Goal: Book appointment/travel/reservation

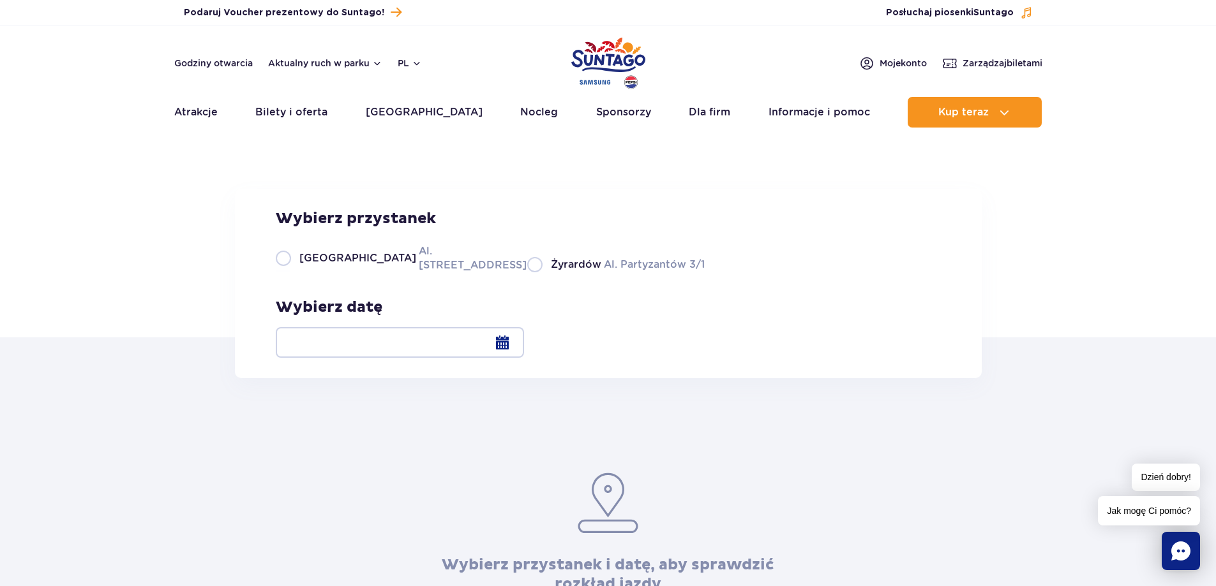
click at [282, 272] on label "Warszawa Al. Jerozolimskie 56" at bounding box center [394, 258] width 236 height 29
click at [282, 272] on input "Warszawa Al. Jerozolimskie 56" at bounding box center [283, 271] width 14 height 3
radio input "true"
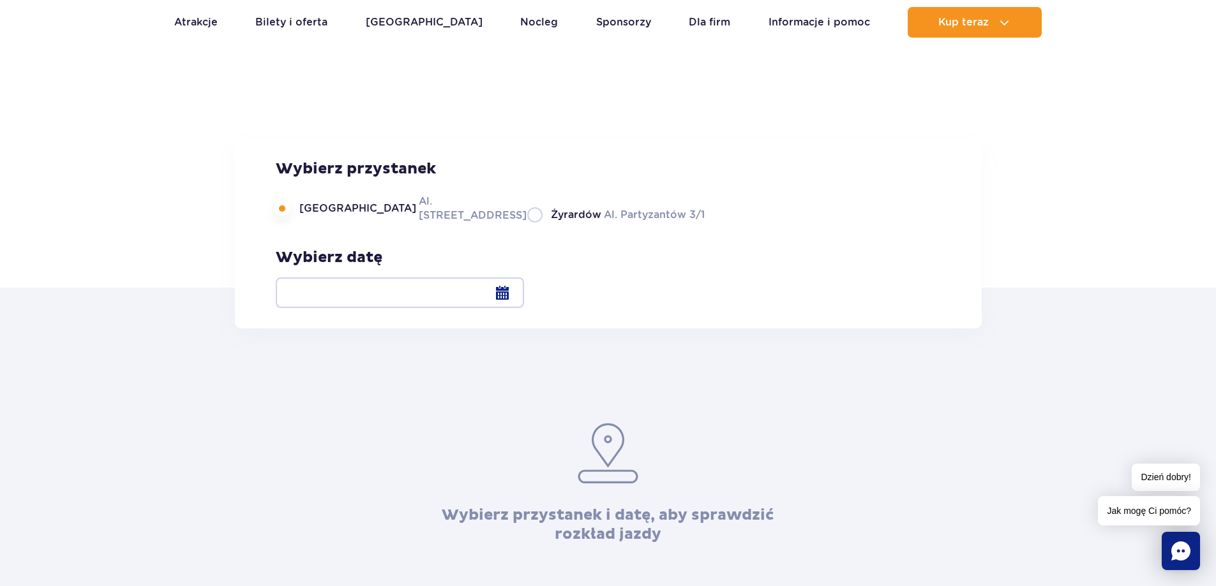
scroll to position [64, 0]
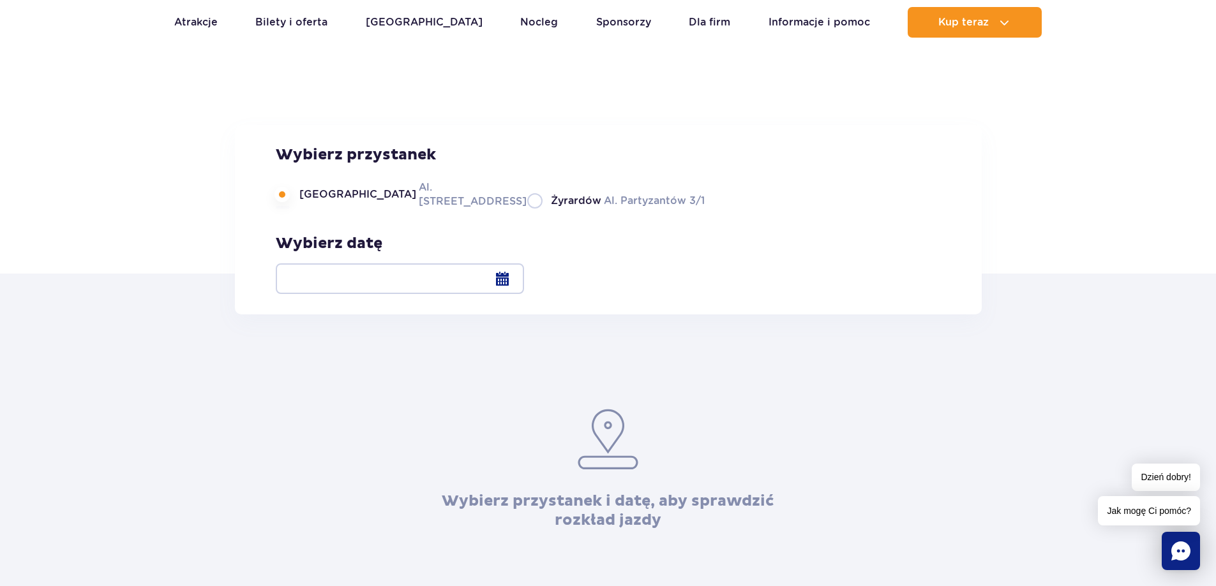
click at [524, 273] on div at bounding box center [400, 279] width 248 height 31
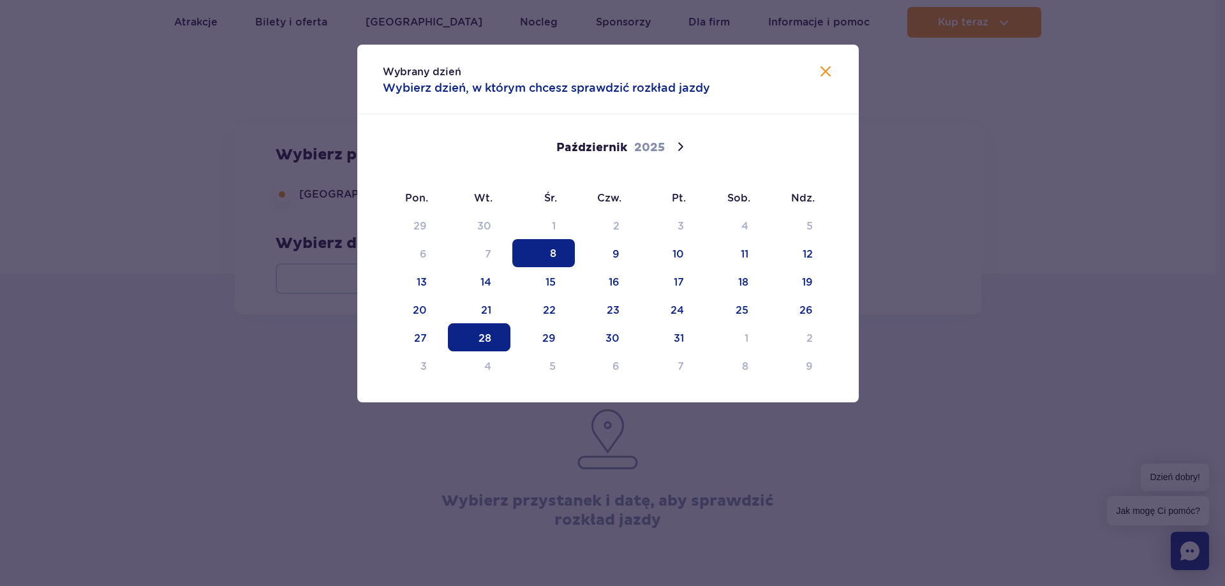
click at [471, 339] on span "28" at bounding box center [479, 338] width 63 height 28
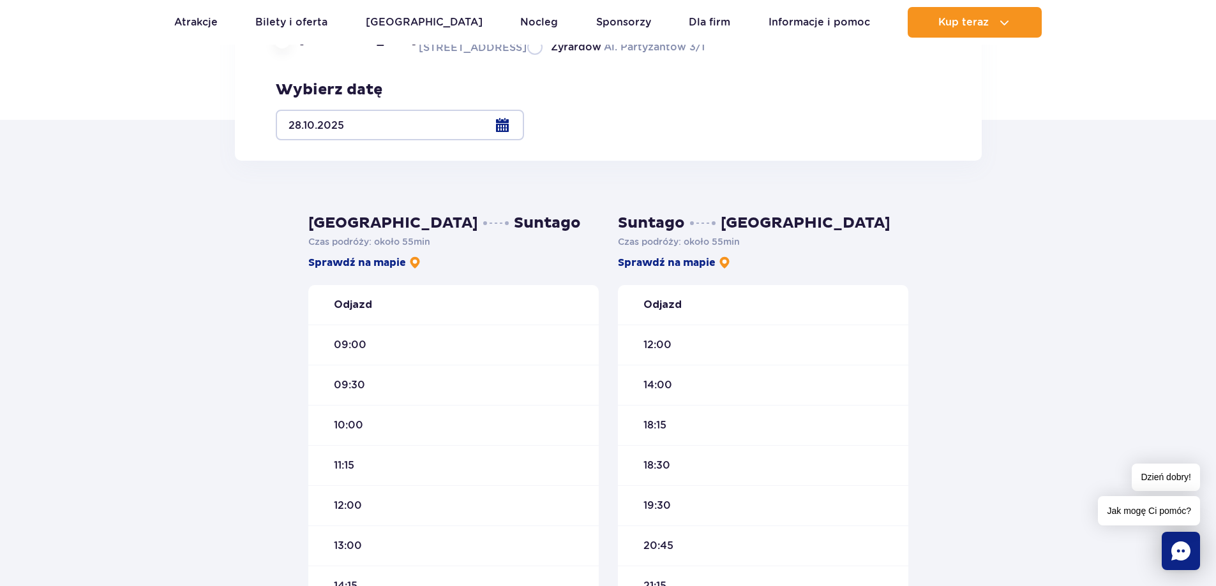
scroll to position [191, 0]
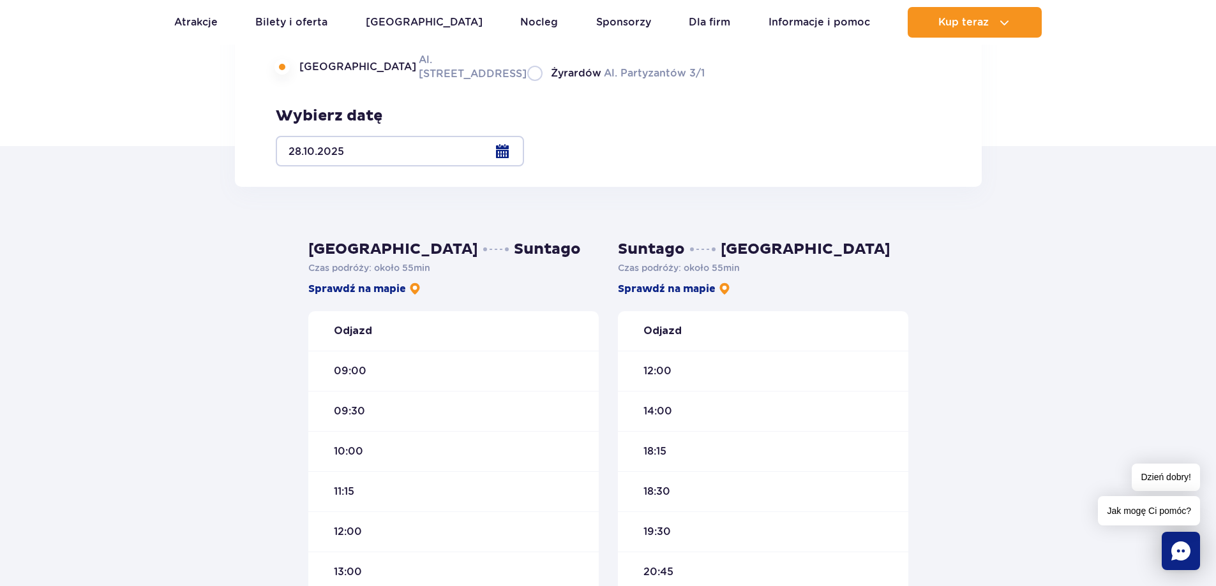
click at [355, 449] on span "10:00" at bounding box center [348, 452] width 29 height 14
click at [348, 463] on div "10:00" at bounding box center [453, 451] width 290 height 40
drag, startPoint x: 333, startPoint y: 441, endPoint x: 390, endPoint y: 438, distance: 56.9
click at [390, 438] on div "10:00" at bounding box center [453, 451] width 290 height 40
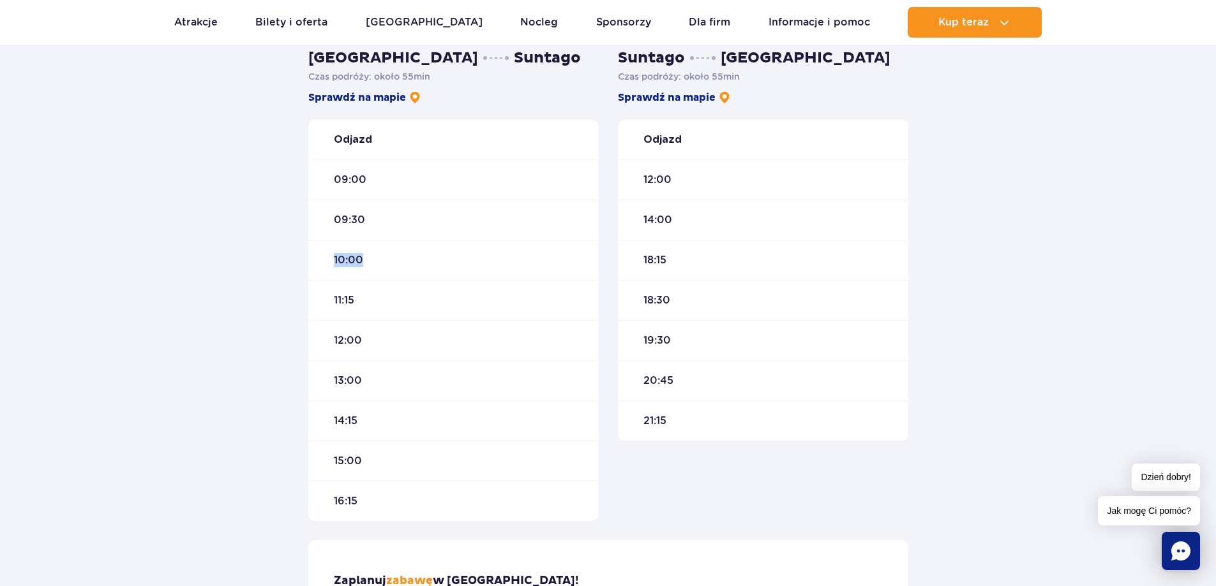
click at [357, 248] on div "10:00" at bounding box center [453, 260] width 290 height 40
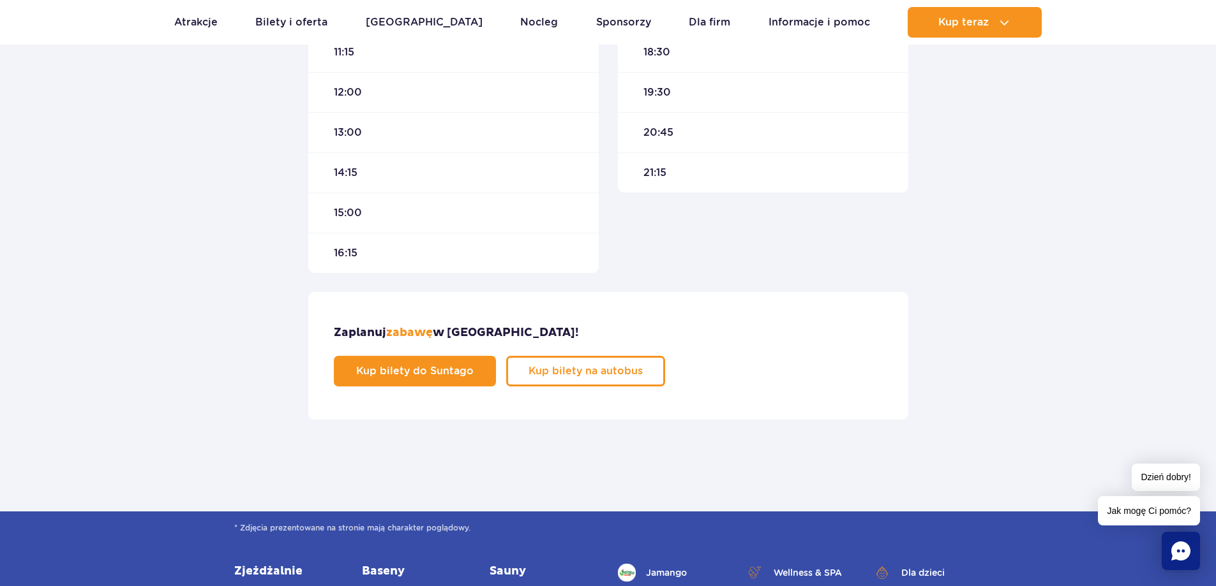
scroll to position [638, 0]
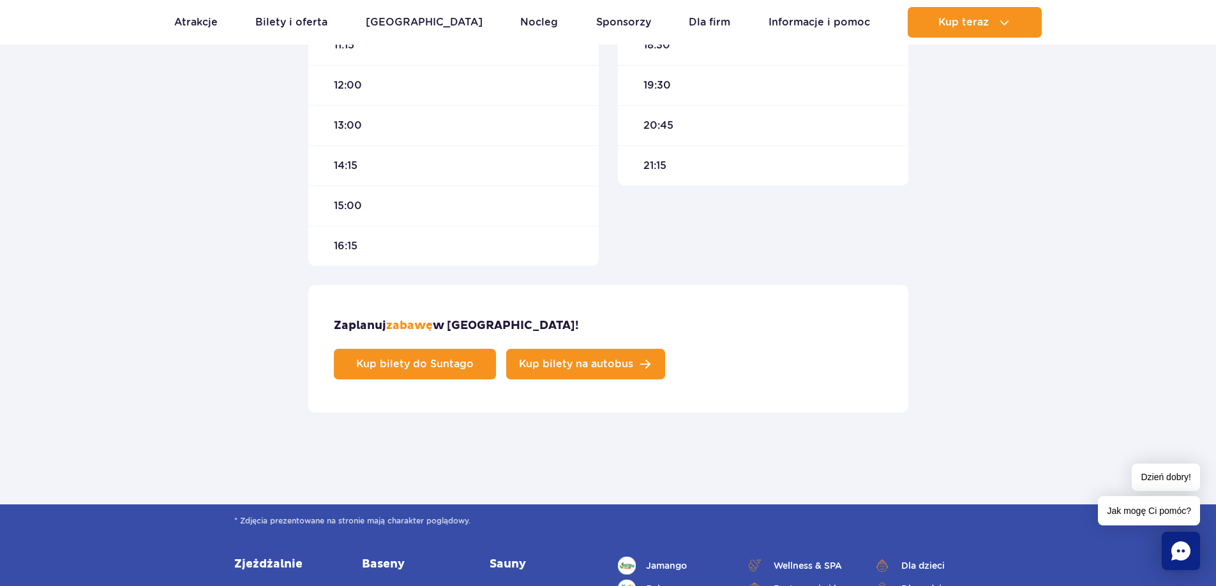
click at [633, 359] on span "Kup bilety na autobus" at bounding box center [576, 364] width 114 height 10
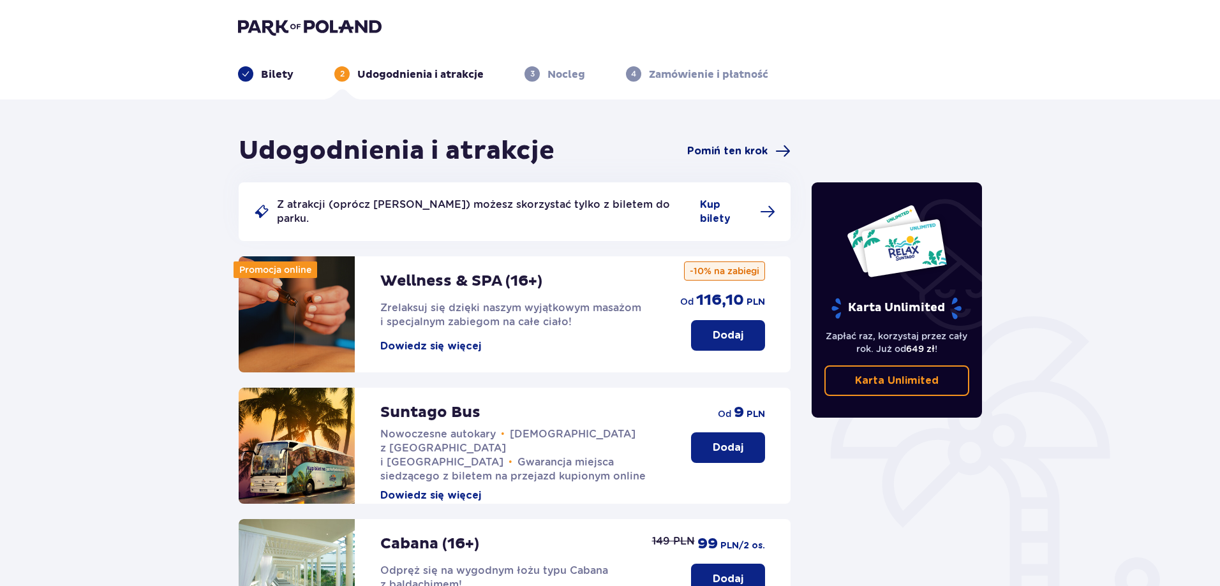
click at [747, 146] on span "Pomiń ten krok" at bounding box center [727, 151] width 80 height 14
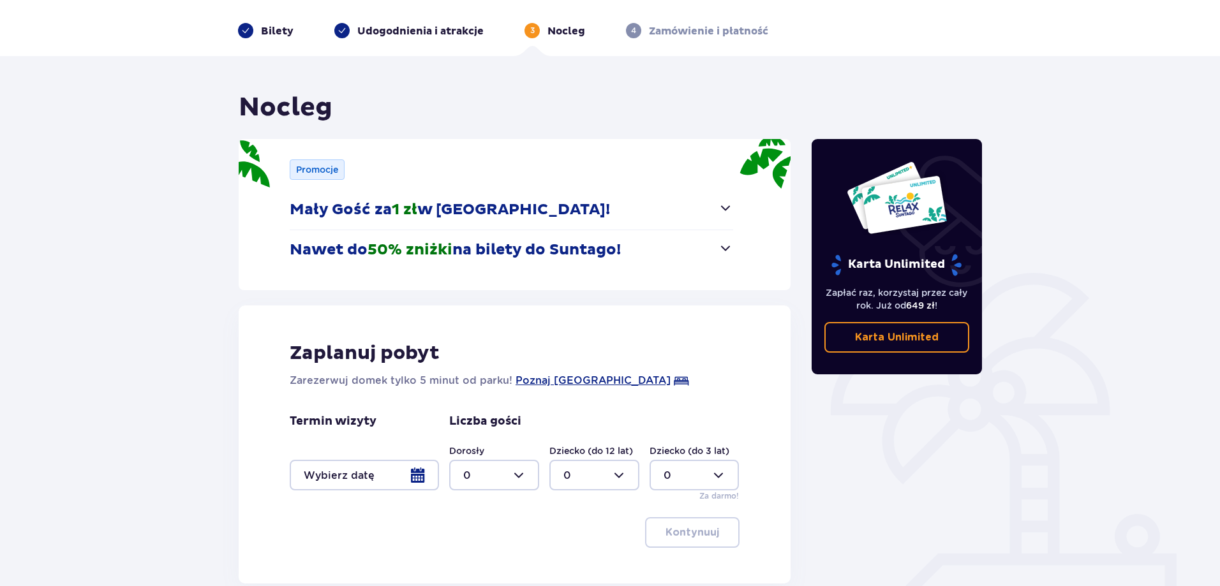
scroll to position [117, 0]
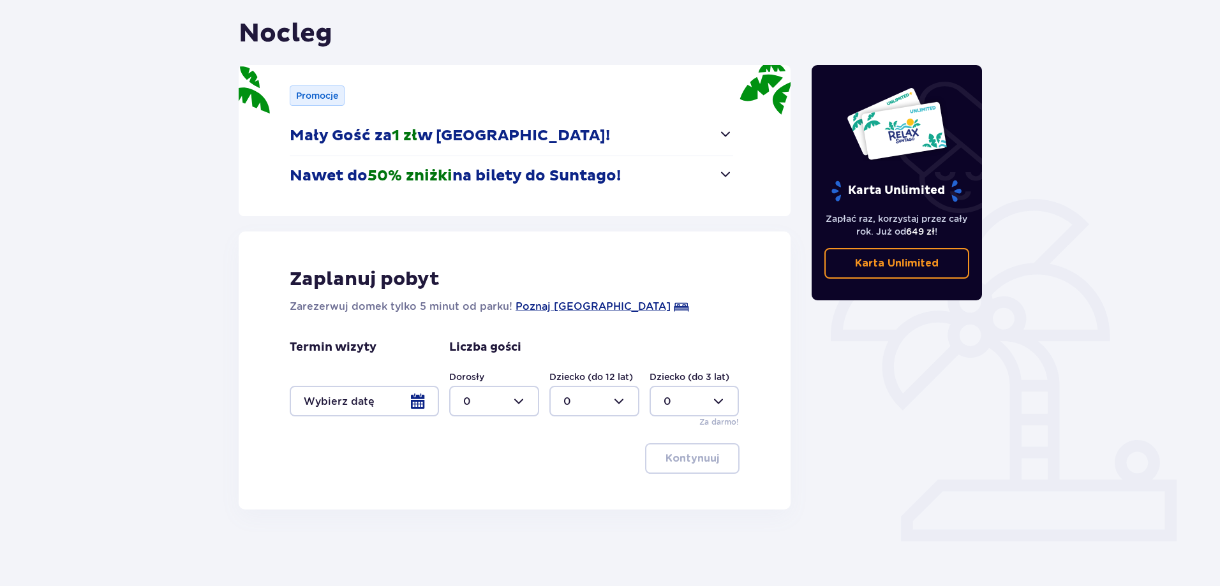
click at [484, 388] on div at bounding box center [494, 401] width 90 height 31
click at [469, 497] on p "2" at bounding box center [466, 494] width 6 height 14
type input "2"
click at [383, 399] on div at bounding box center [364, 401] width 149 height 31
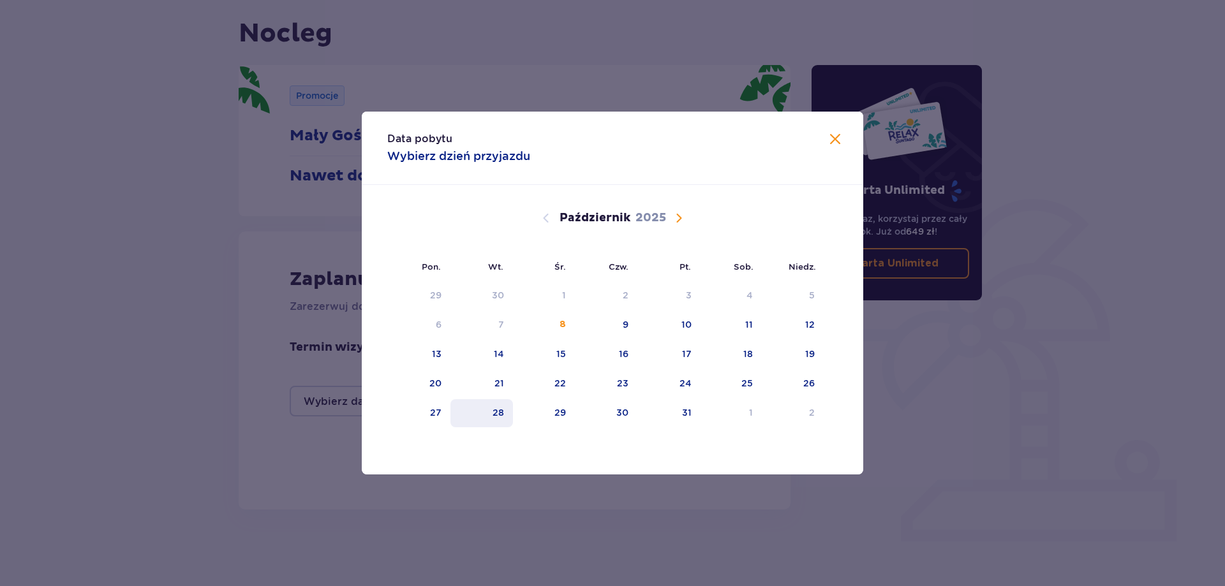
click at [470, 413] on div "28" at bounding box center [481, 413] width 63 height 28
click at [478, 417] on div "28" at bounding box center [481, 413] width 63 height 28
click at [831, 119] on div "Data pobytu Wybierz dzień przyjazdu" at bounding box center [613, 148] width 502 height 73
click at [831, 142] on span "Zamknij" at bounding box center [835, 139] width 15 height 15
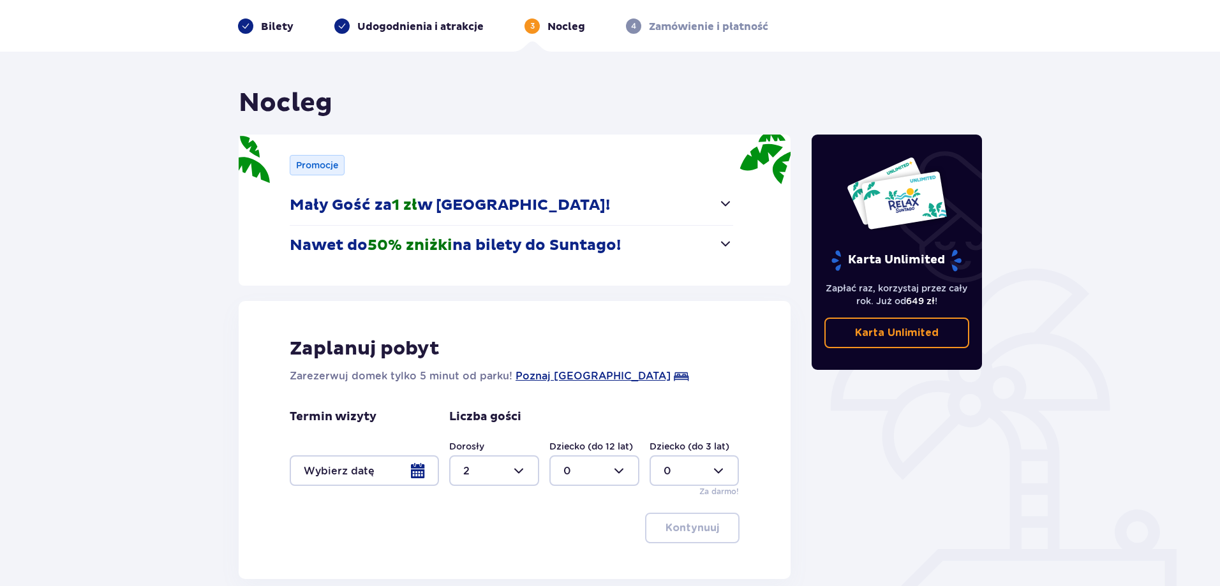
scroll to position [117, 0]
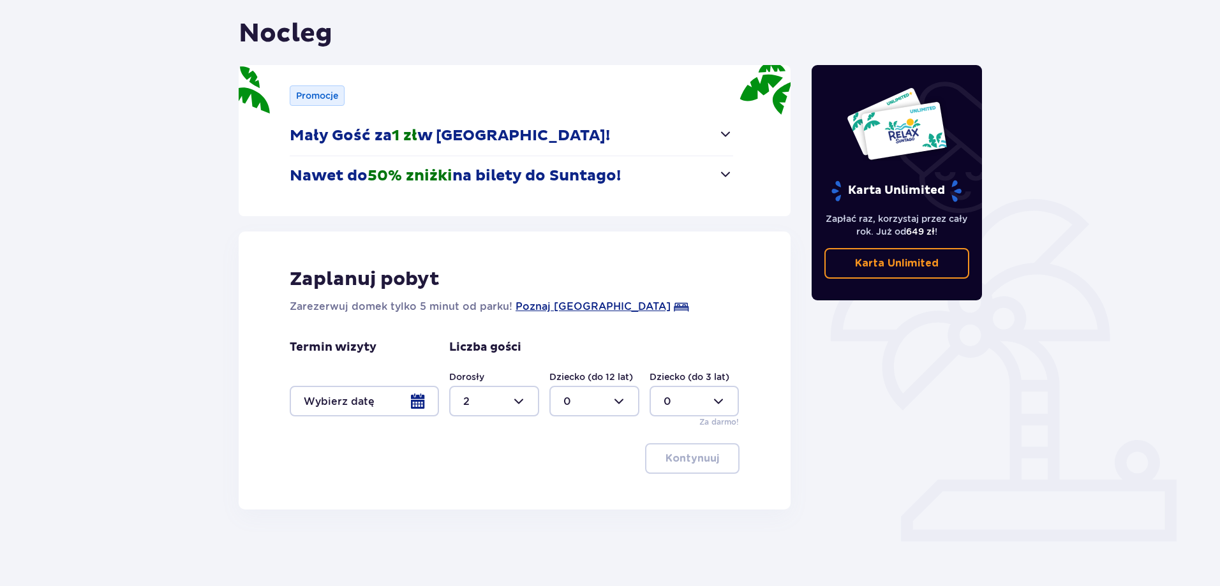
click at [420, 400] on div at bounding box center [364, 401] width 149 height 31
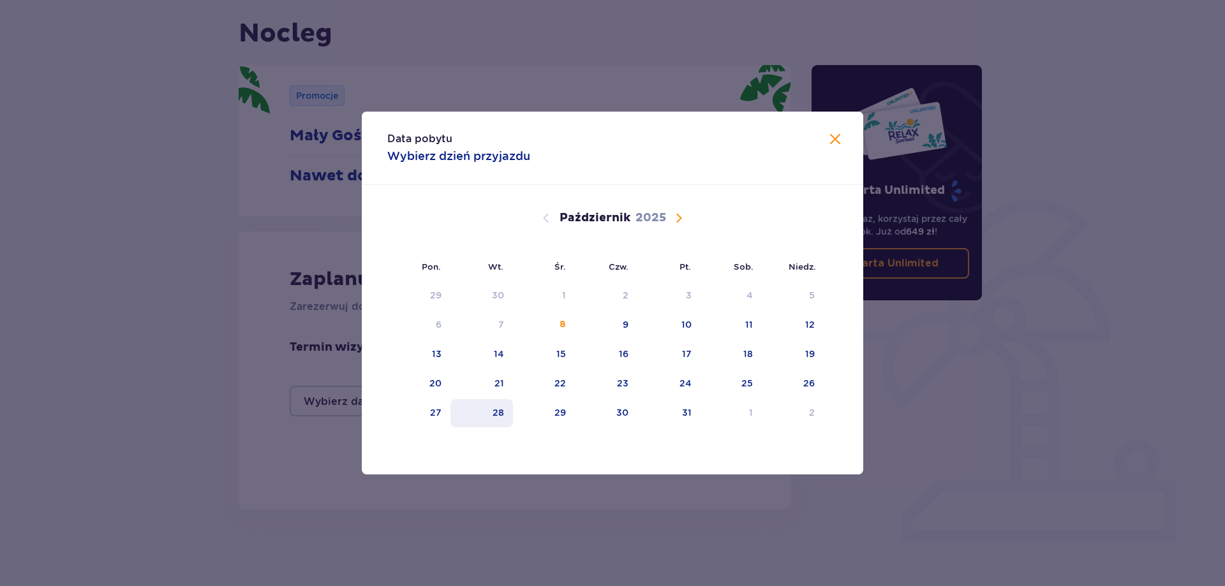
click at [507, 414] on div "28" at bounding box center [481, 413] width 63 height 28
click at [543, 409] on div "29" at bounding box center [544, 413] width 62 height 28
type input "28.10.25 - 29.10.25"
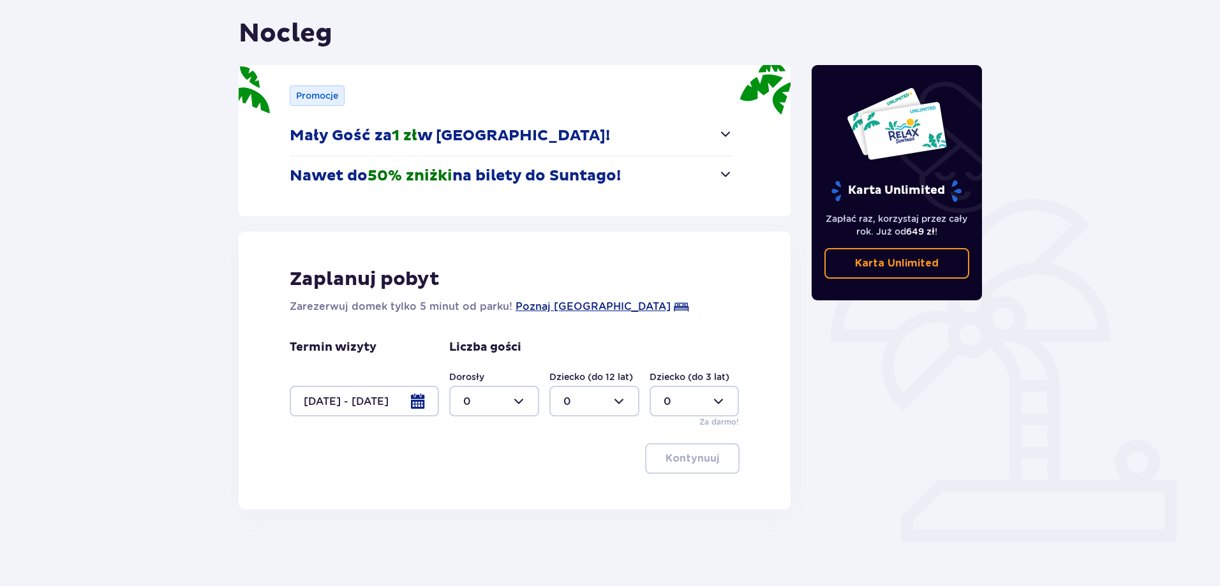
click at [981, 462] on div "Karta Unlimited Zapłać raz, korzystaj przez cały rok. Już od 649 zł ! Karta Unl…" at bounding box center [896, 264] width 191 height 492
click at [503, 402] on div at bounding box center [494, 401] width 90 height 31
click at [472, 491] on div "2" at bounding box center [494, 494] width 62 height 14
type input "2"
click at [708, 455] on p "Kontynuuj" at bounding box center [693, 459] width 54 height 14
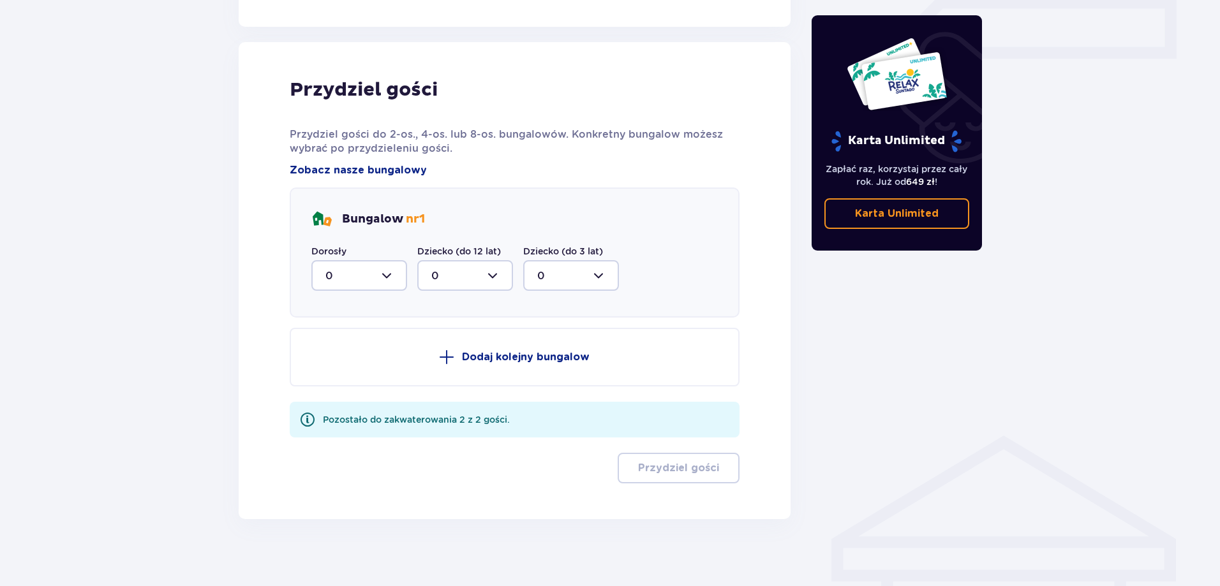
scroll to position [610, 0]
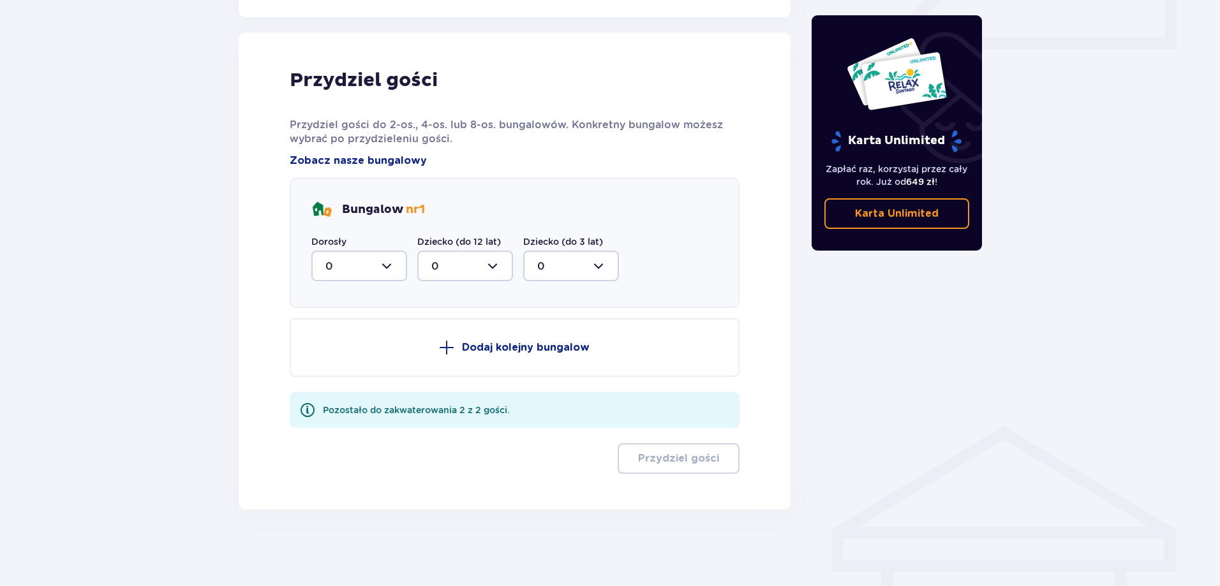
click at [345, 269] on div at bounding box center [359, 266] width 96 height 31
click at [333, 352] on div "2" at bounding box center [359, 359] width 68 height 14
type input "2"
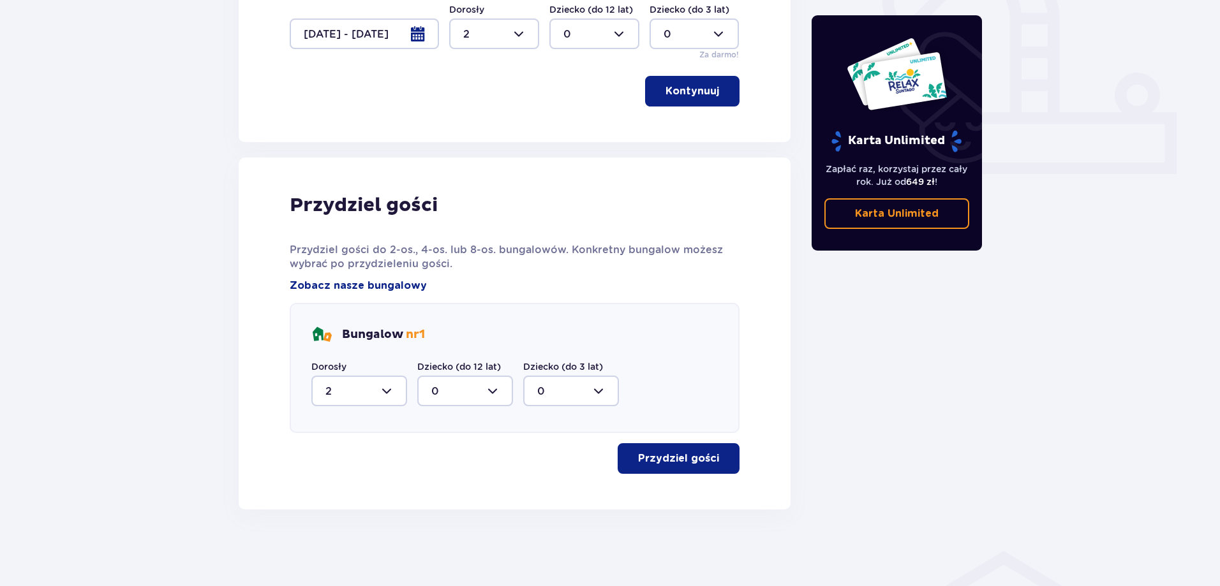
click at [706, 458] on p "Przydziel gości" at bounding box center [678, 459] width 81 height 14
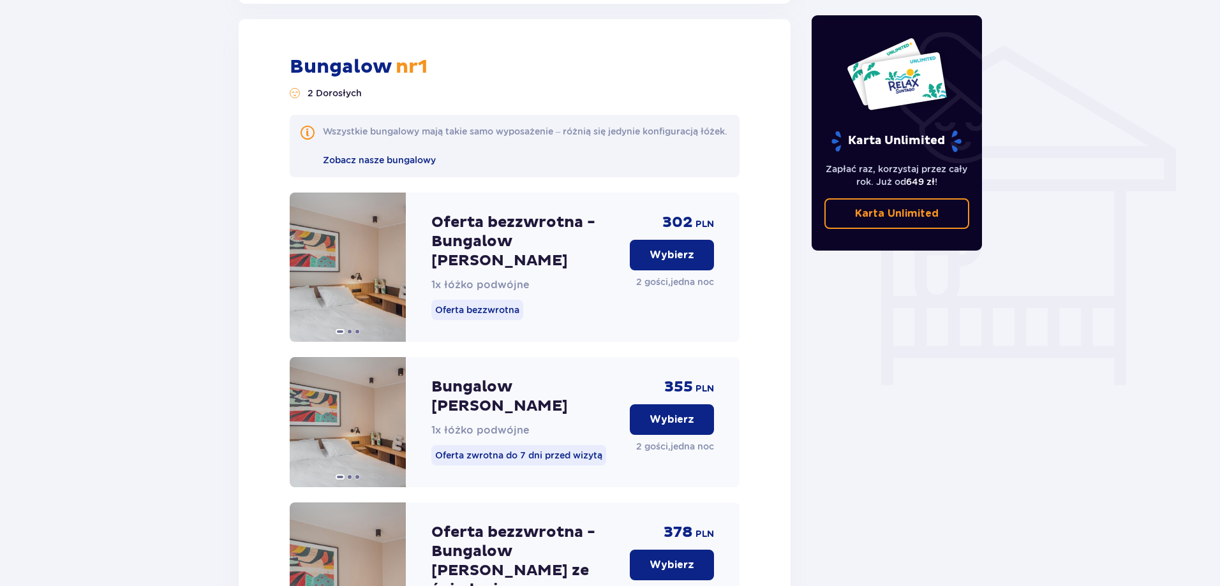
scroll to position [995, 0]
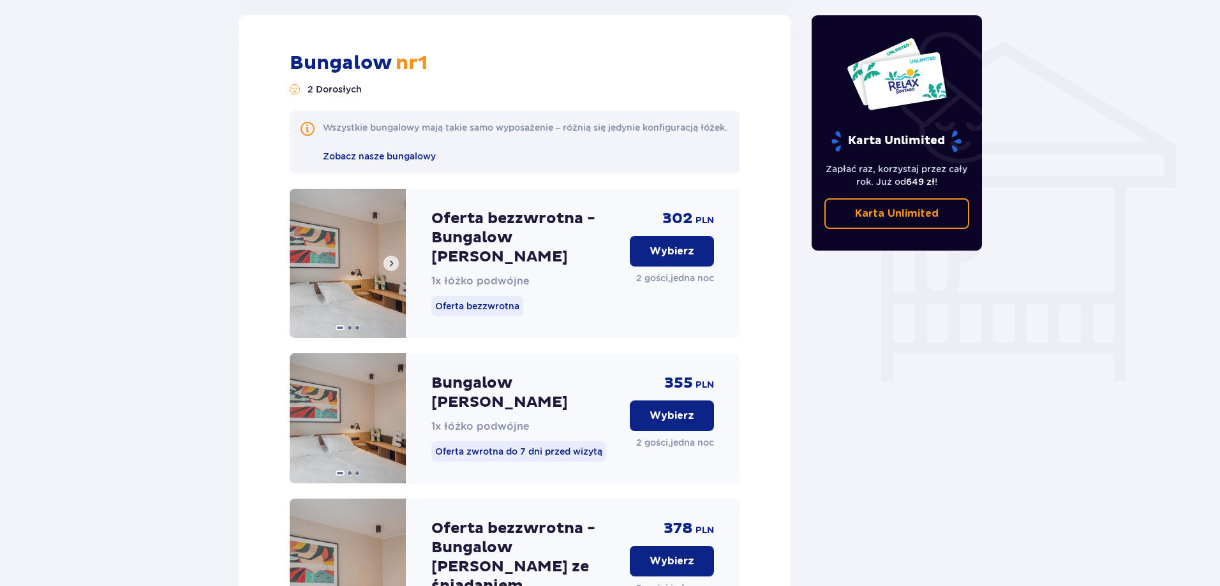
click at [391, 264] on span at bounding box center [391, 263] width 10 height 10
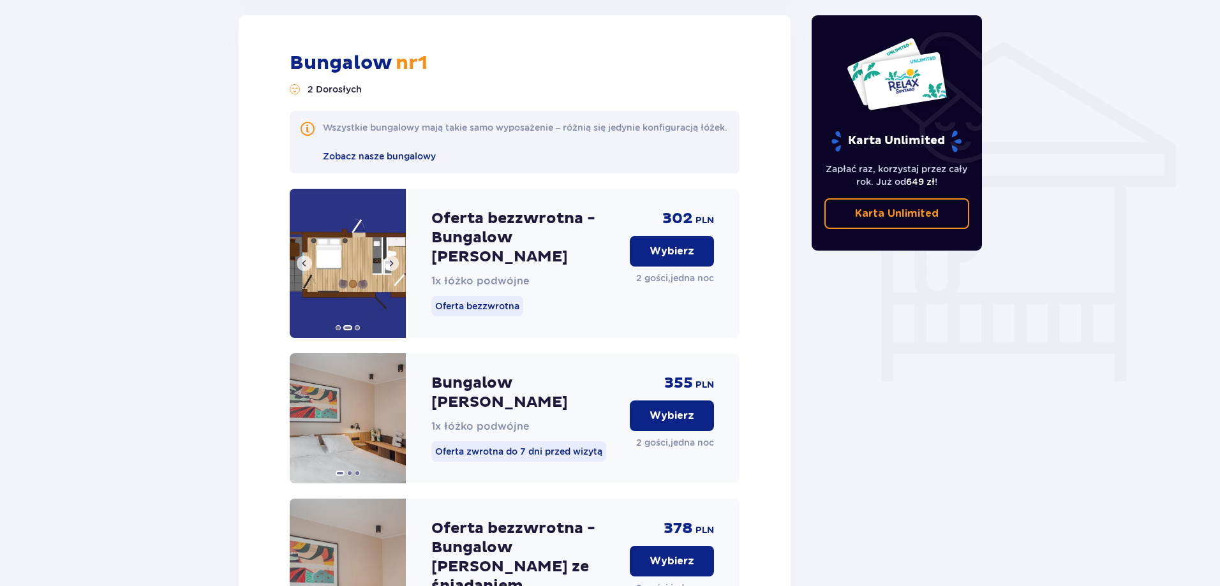
click at [391, 264] on span at bounding box center [391, 263] width 10 height 10
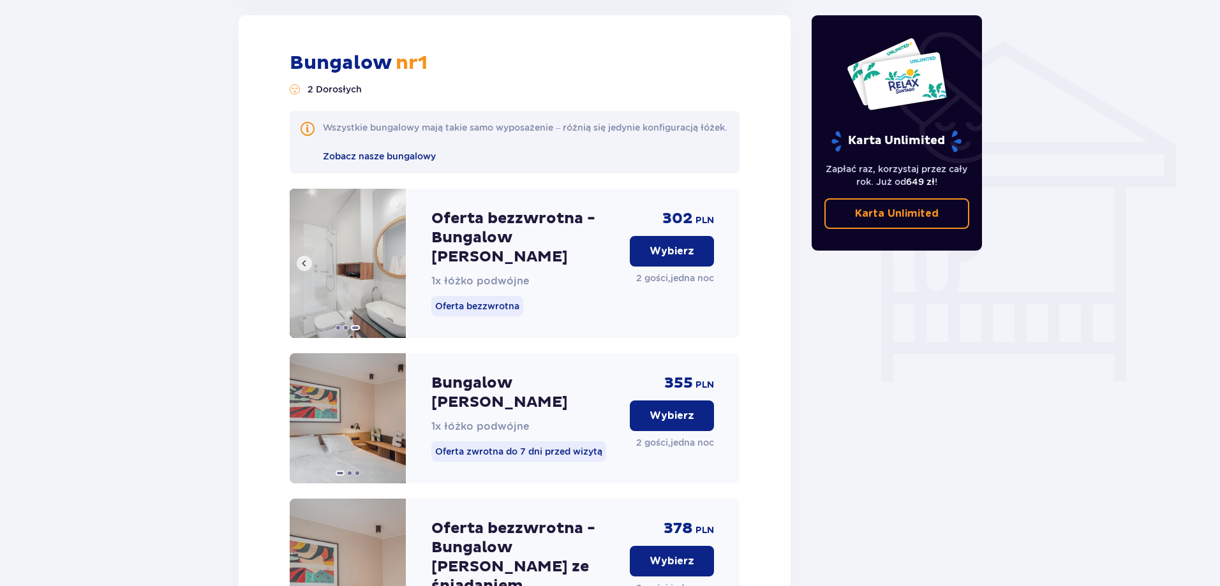
click at [306, 263] on span at bounding box center [304, 263] width 10 height 10
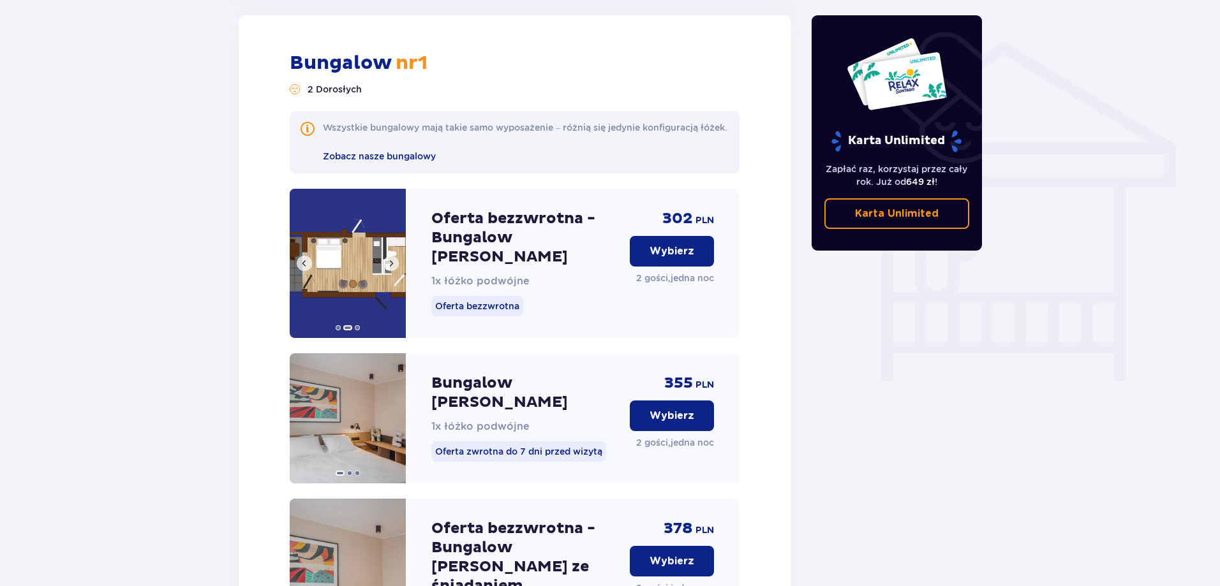
click at [307, 262] on span at bounding box center [304, 263] width 10 height 10
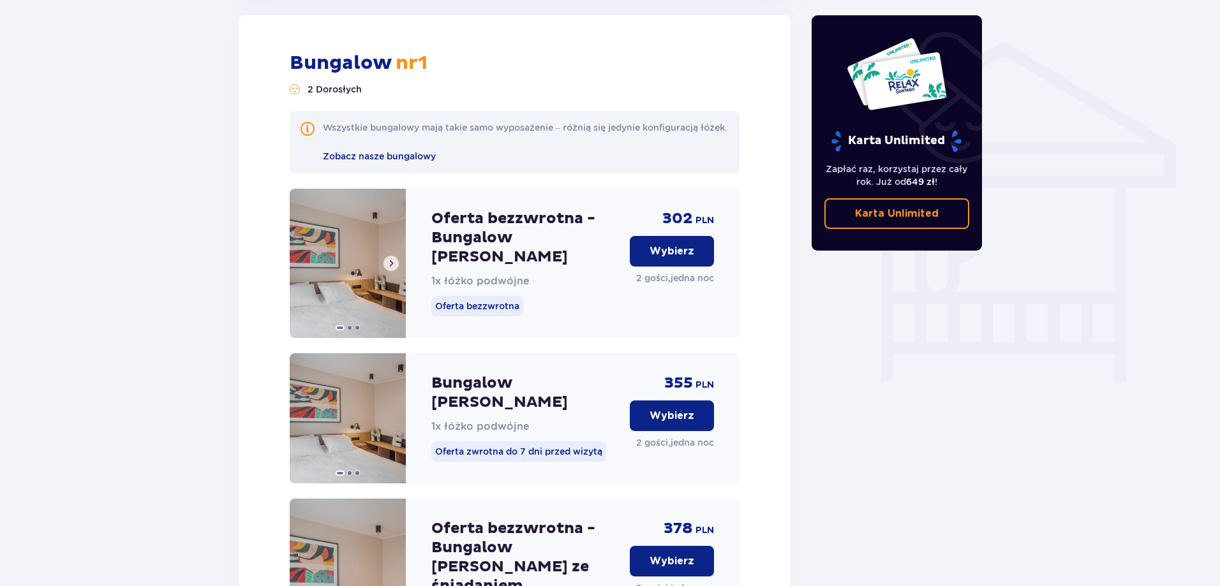
click at [392, 271] on button at bounding box center [390, 263] width 15 height 15
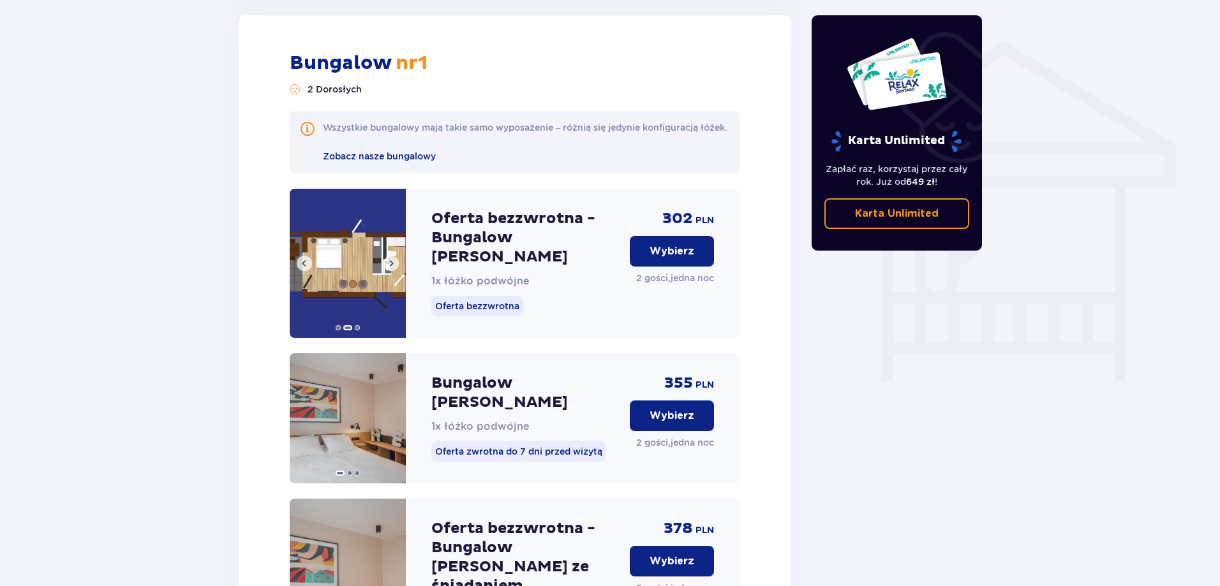
click at [392, 271] on button at bounding box center [390, 263] width 15 height 15
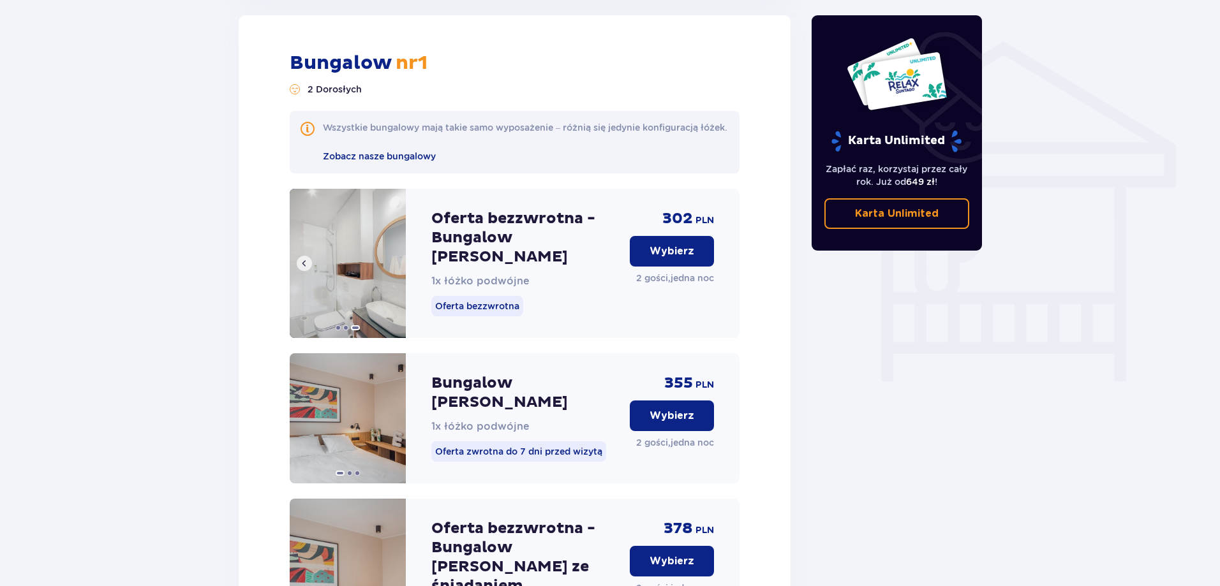
click at [305, 266] on span at bounding box center [304, 263] width 10 height 10
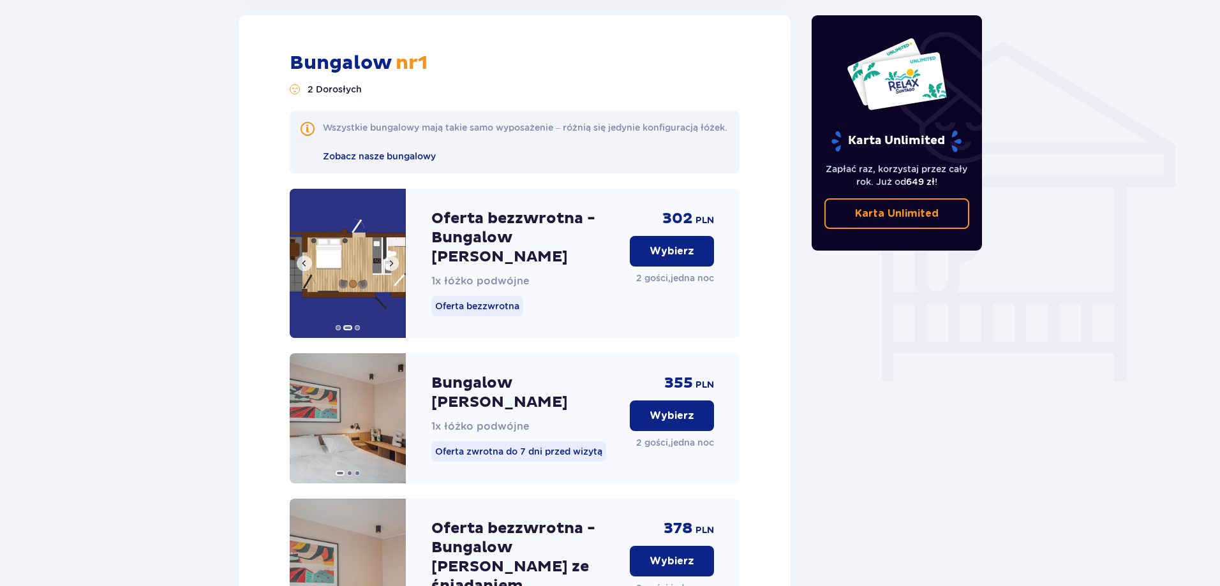
click at [305, 266] on span at bounding box center [304, 263] width 10 height 10
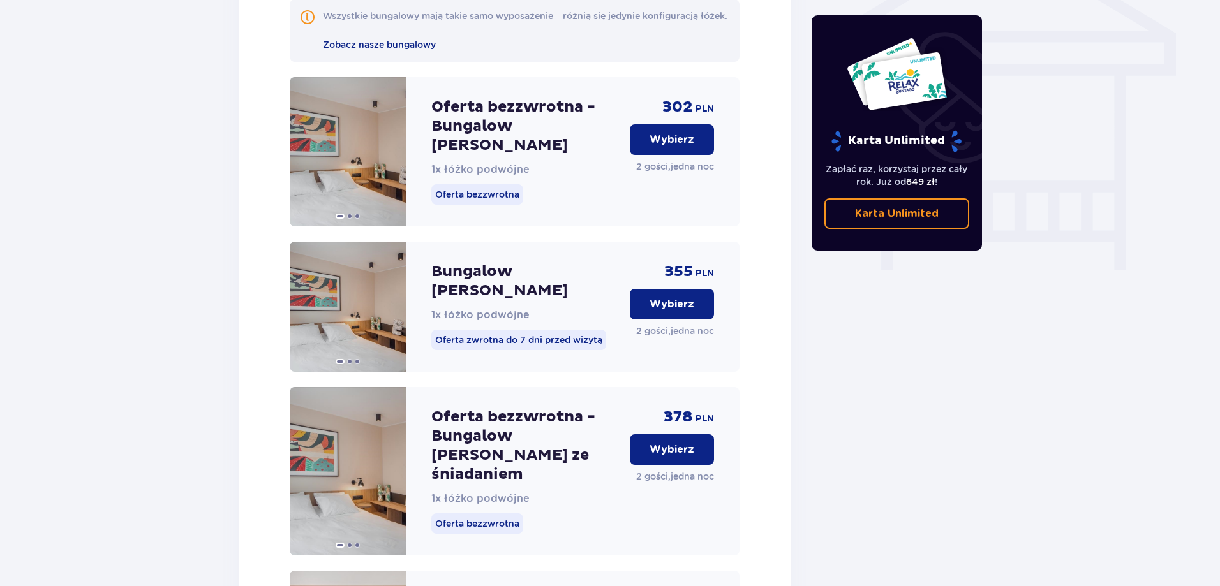
scroll to position [1085, 0]
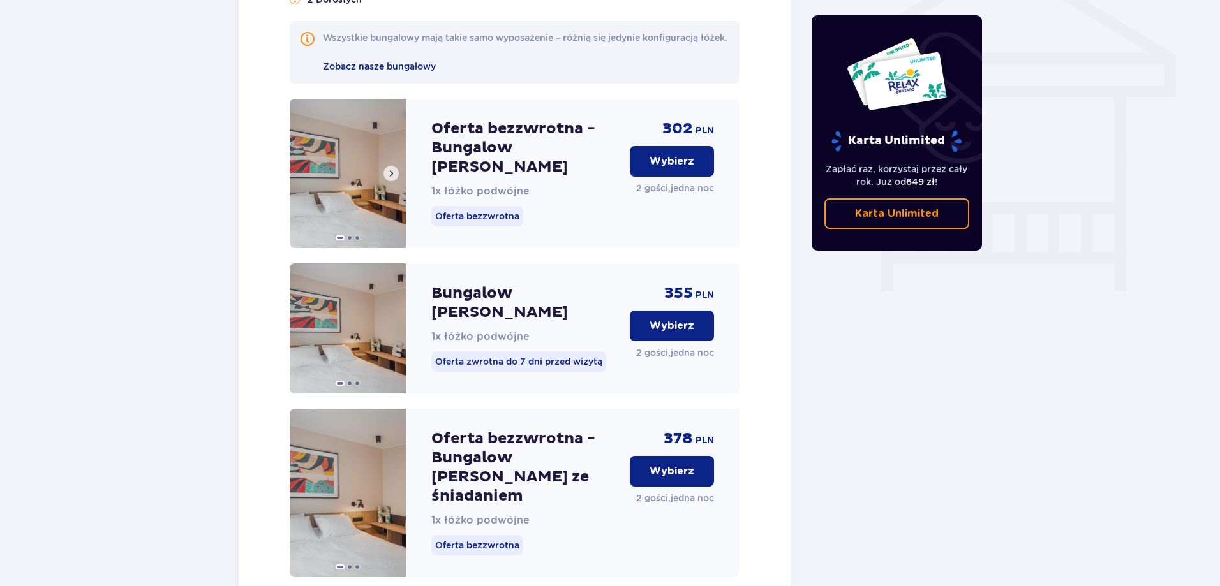
click at [391, 179] on span at bounding box center [391, 173] width 10 height 10
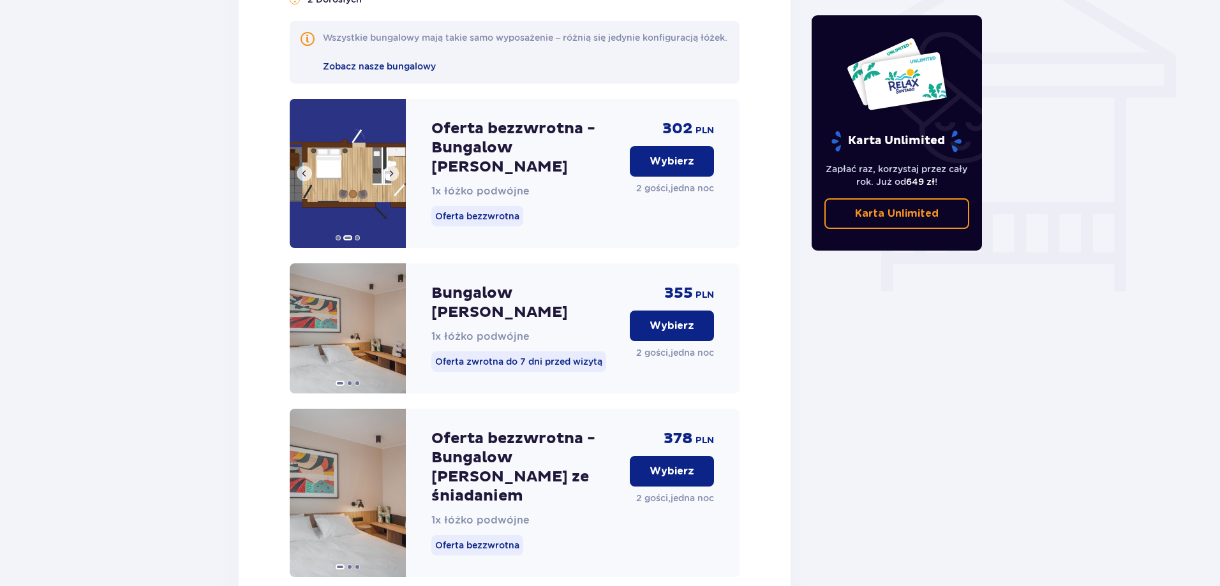
click at [392, 179] on span at bounding box center [391, 173] width 10 height 10
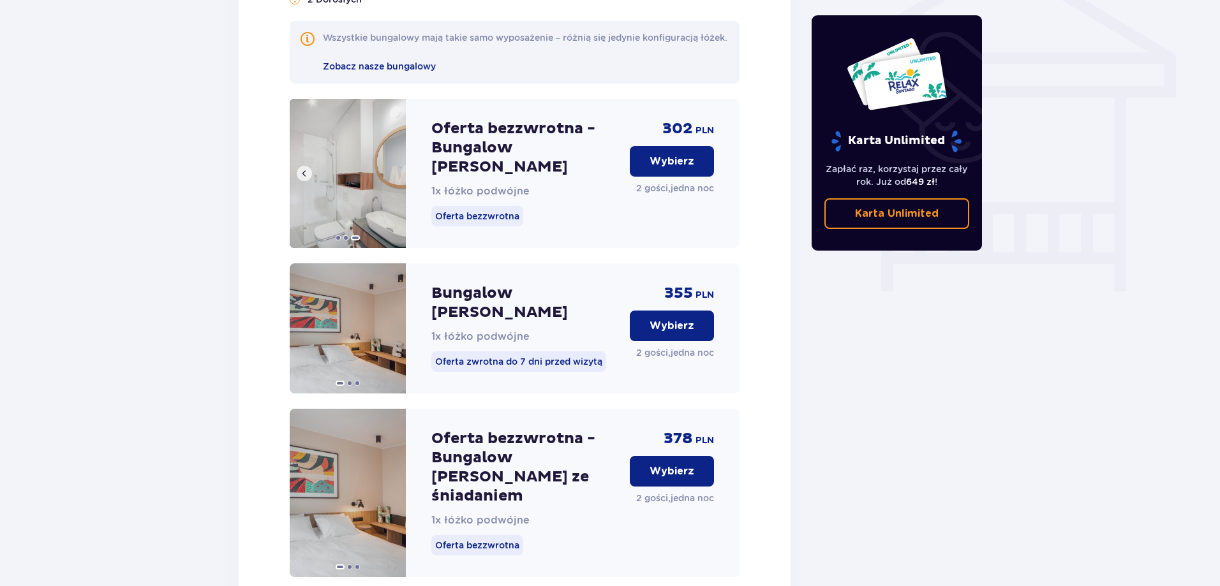
click at [299, 176] on span at bounding box center [304, 173] width 10 height 10
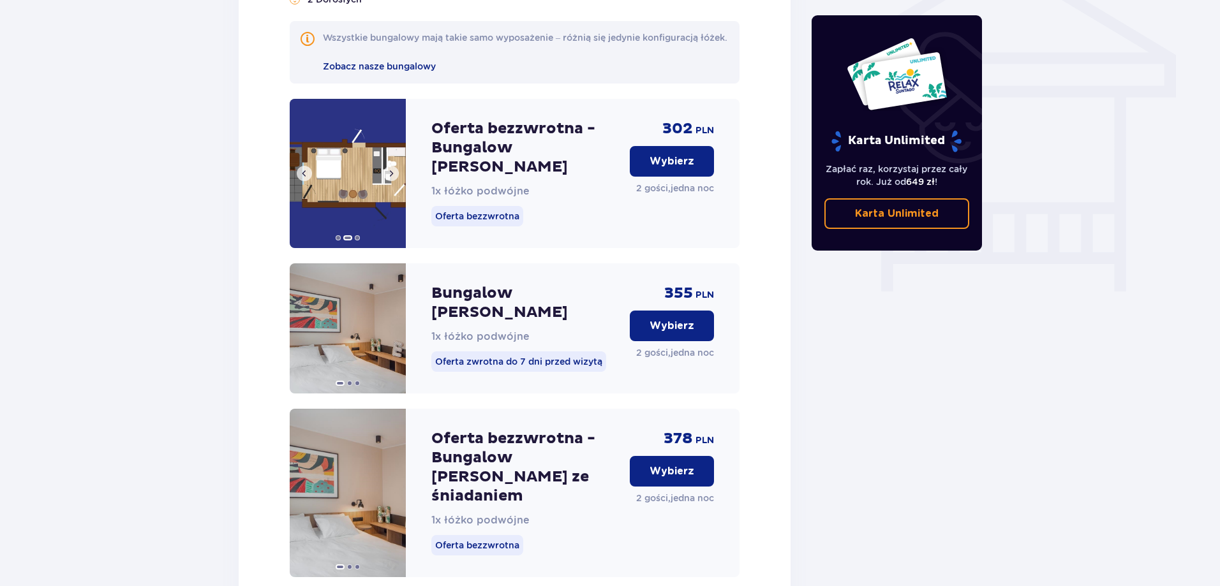
click at [299, 176] on span at bounding box center [304, 173] width 10 height 10
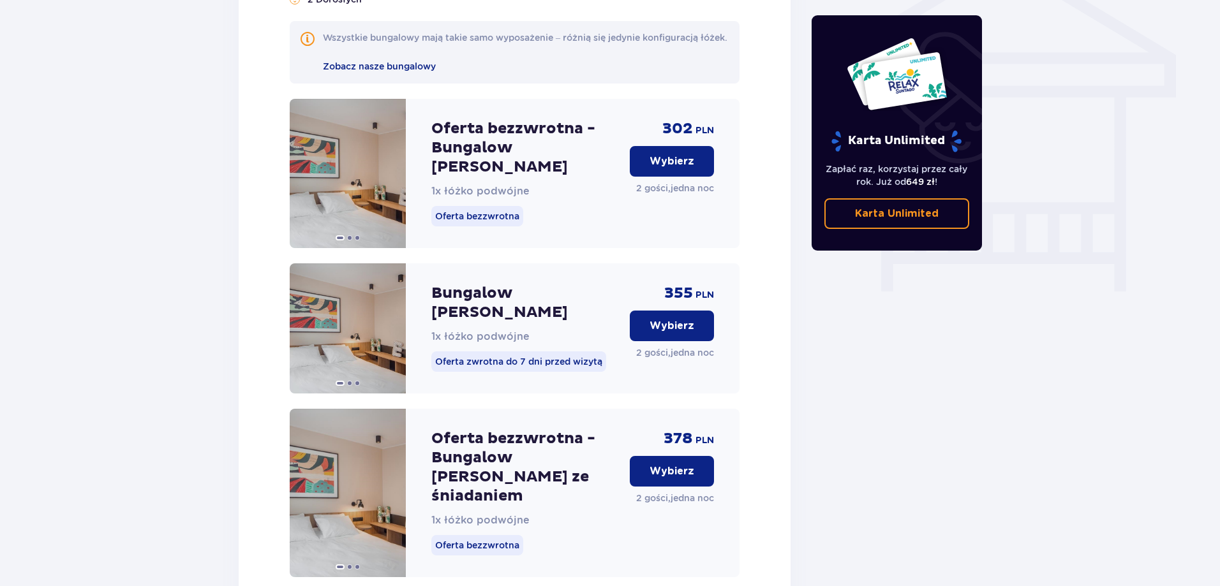
click at [689, 164] on button "Wybierz" at bounding box center [672, 161] width 84 height 31
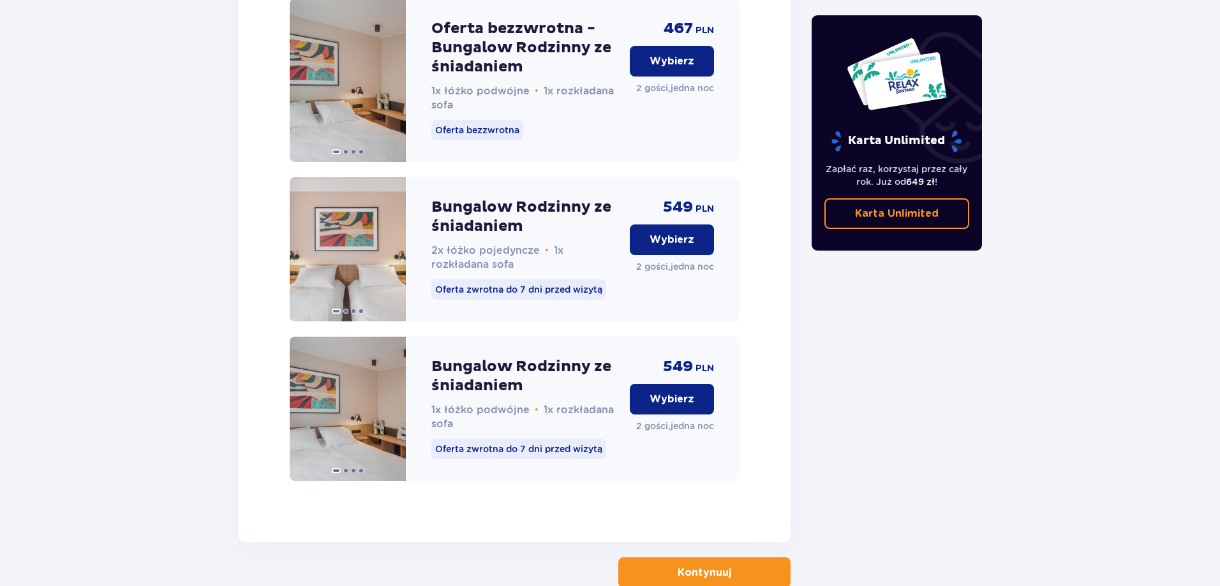
scroll to position [2642, 0]
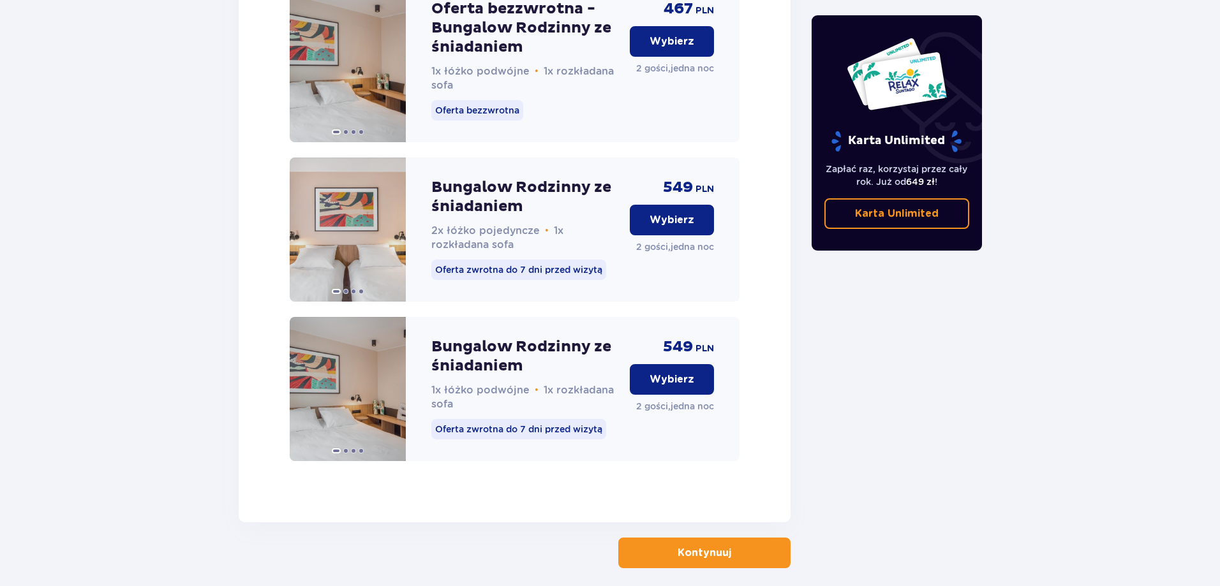
click at [698, 546] on p "Kontynuuj" at bounding box center [705, 553] width 54 height 14
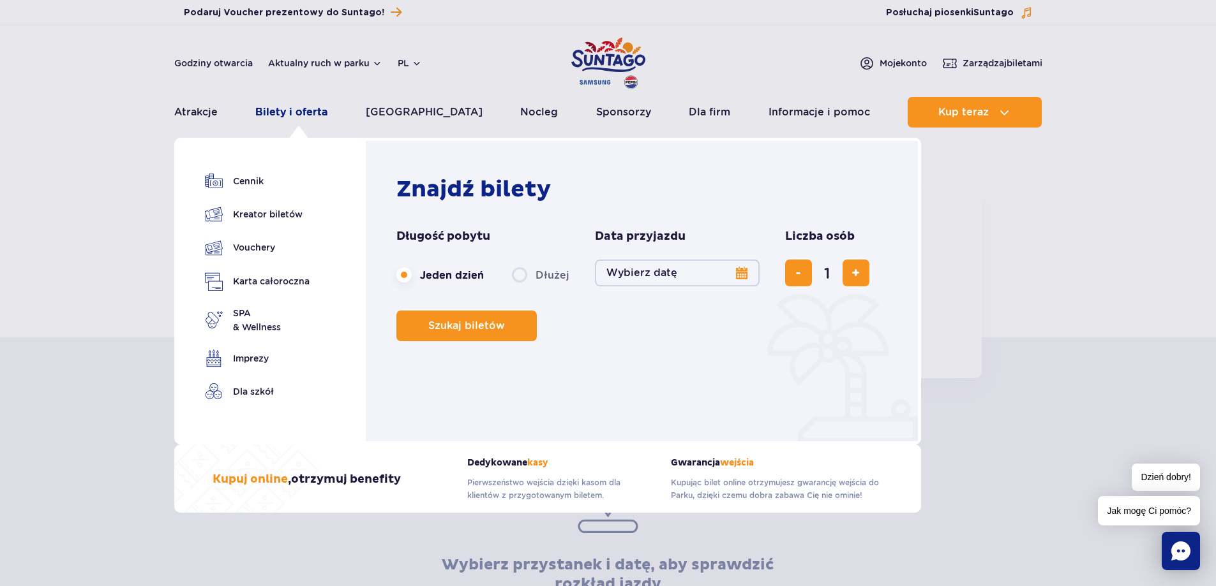
click at [323, 115] on link "Bilety i oferta" at bounding box center [291, 112] width 72 height 31
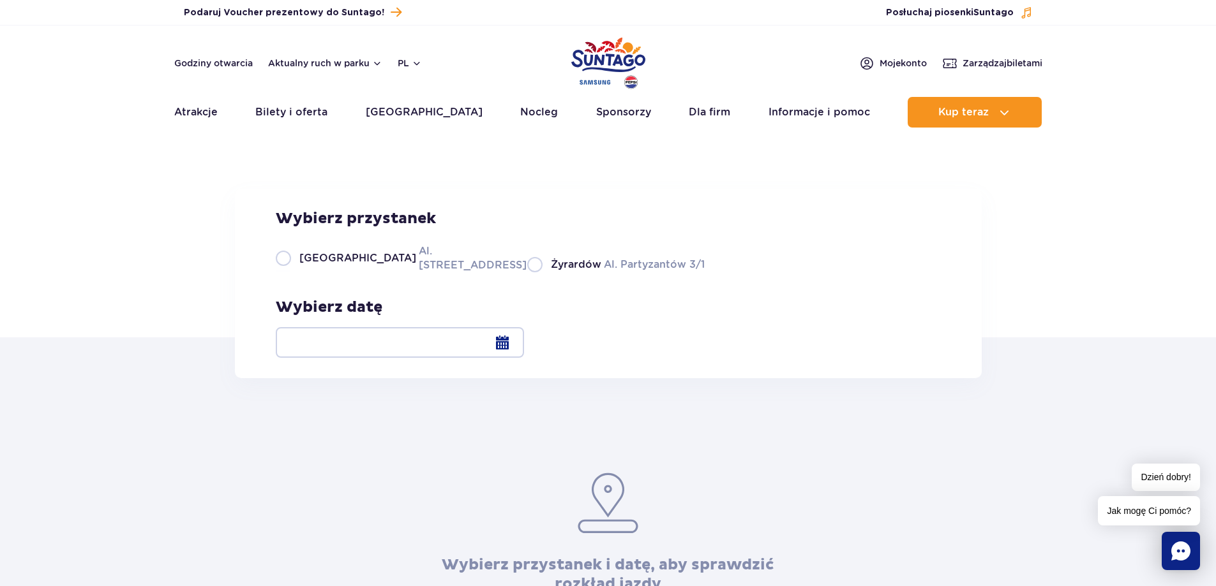
click at [286, 272] on label "Warszawa Al. Jerozolimskie 56" at bounding box center [394, 258] width 236 height 29
click at [286, 272] on input "Warszawa Al. Jerozolimskie 56" at bounding box center [283, 271] width 14 height 3
radio input "true"
click at [524, 339] on div at bounding box center [400, 342] width 248 height 31
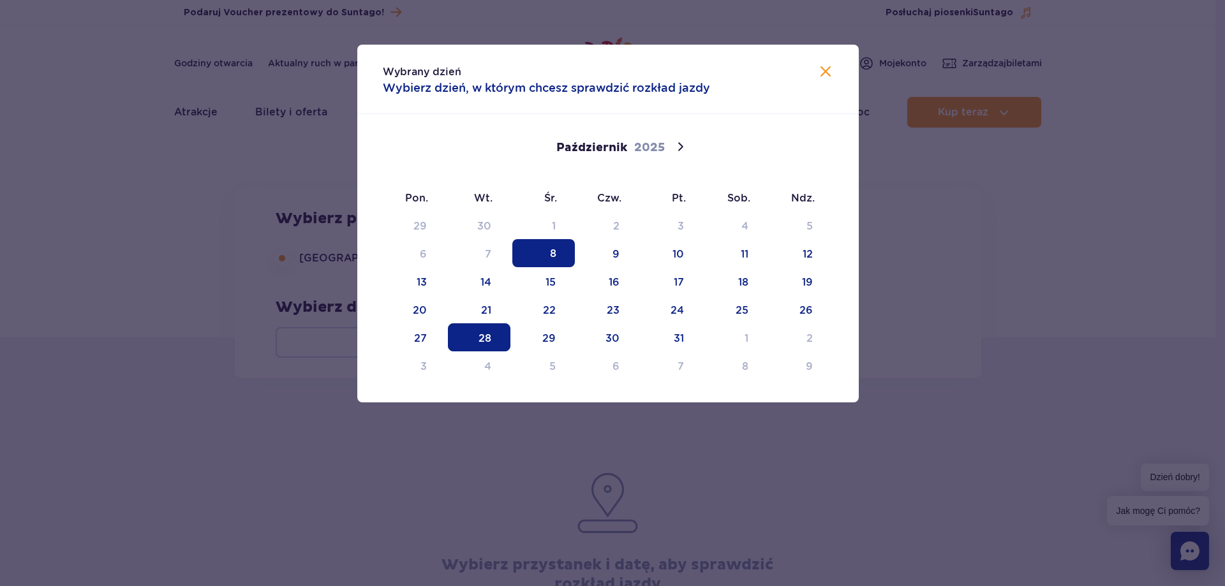
click at [486, 346] on span "28" at bounding box center [479, 338] width 63 height 28
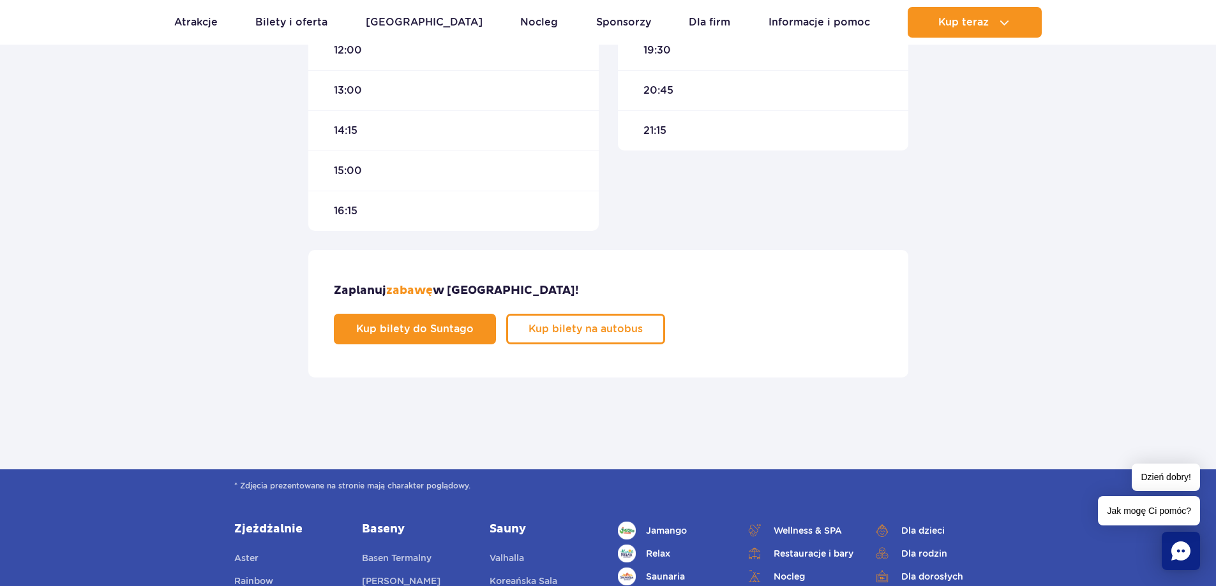
scroll to position [766, 0]
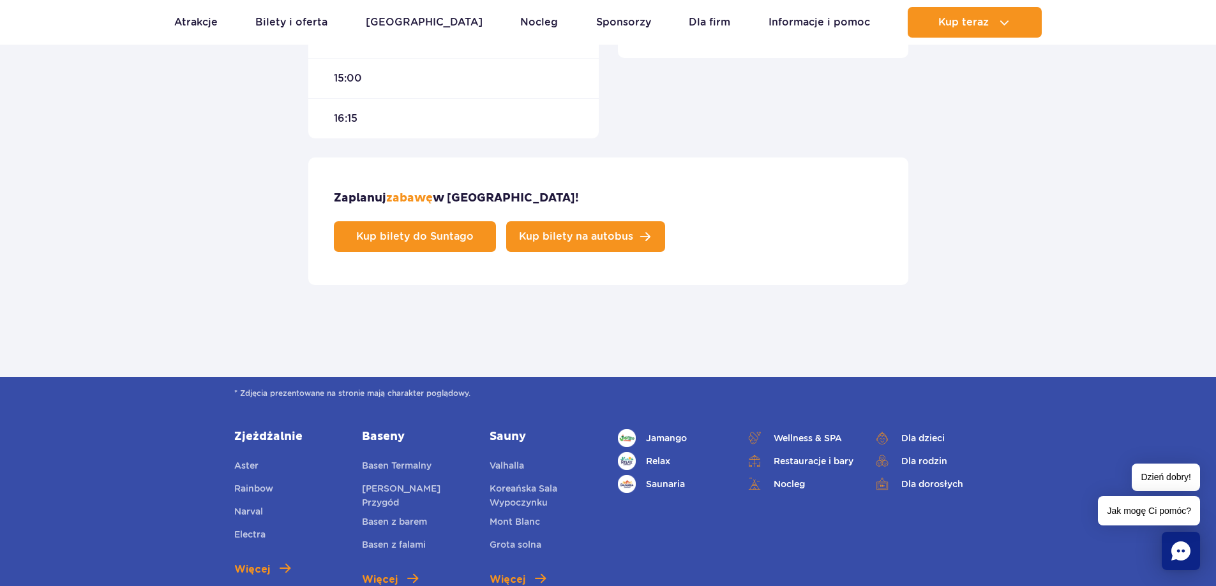
click at [633, 232] on span "Kup bilety na autobus" at bounding box center [576, 237] width 114 height 10
